Goal: Task Accomplishment & Management: Complete application form

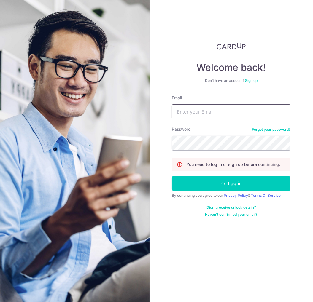
click at [172, 176] on button "Log in" at bounding box center [231, 183] width 119 height 15
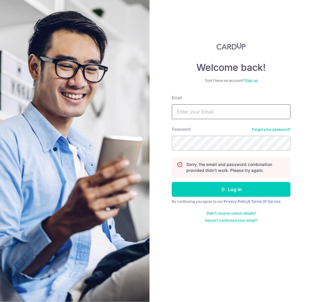
click at [230, 107] on input "Email" at bounding box center [231, 111] width 119 height 15
type input "f.h.chin@gmail.com"
click at [172, 182] on button "Log in" at bounding box center [231, 189] width 119 height 15
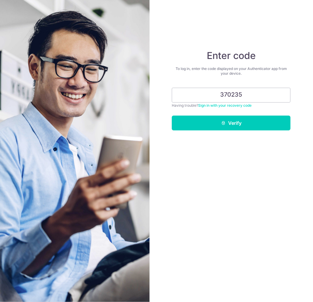
type input "370235"
click at [172, 116] on button "Verify" at bounding box center [231, 123] width 119 height 15
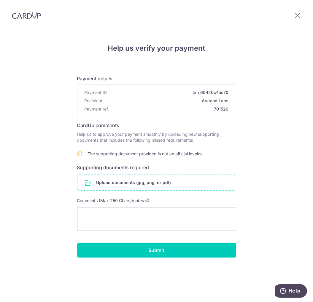
click at [137, 183] on input "file" at bounding box center [156, 182] width 158 height 15
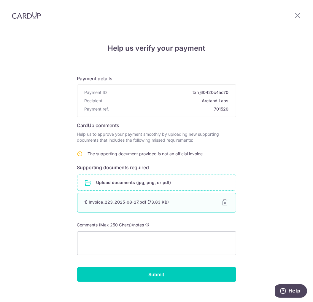
click at [121, 203] on div "1) Invoice_223_2025-08-27.pdf (73.83 KB)" at bounding box center [149, 202] width 130 height 6
click at [146, 183] on input "file" at bounding box center [156, 182] width 158 height 15
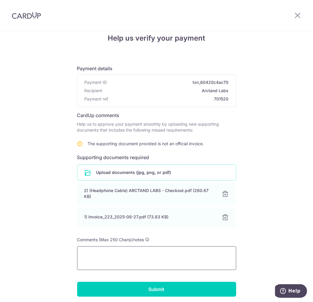
scroll to position [32, 0]
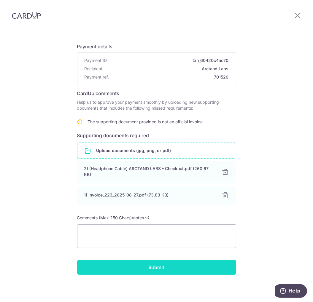
click at [149, 266] on input "Submit" at bounding box center [156, 267] width 159 height 15
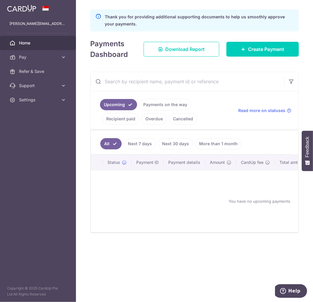
click at [131, 121] on link "Recipient paid" at bounding box center [120, 118] width 37 height 11
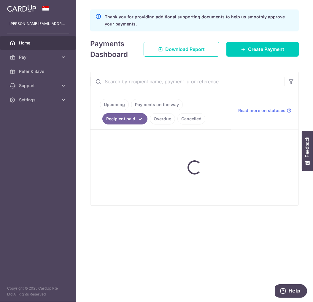
click at [154, 119] on ul "Upcoming Payments on the way Recipient paid Overdue Cancelled" at bounding box center [160, 110] width 141 height 38
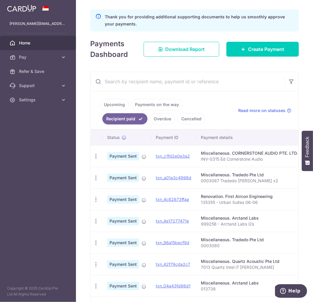
click at [161, 121] on link "Overdue" at bounding box center [162, 118] width 25 height 11
